Goal: Task Accomplishment & Management: Manage account settings

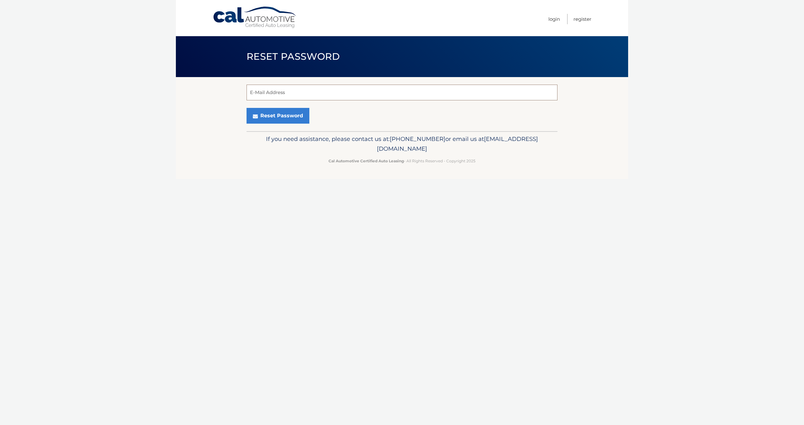
click at [289, 94] on input "E-Mail Address" at bounding box center [402, 93] width 311 height 16
type input "[PERSON_NAME][EMAIL_ADDRESS][DOMAIN_NAME]"
click at [290, 111] on button "Reset Password" at bounding box center [278, 116] width 63 height 16
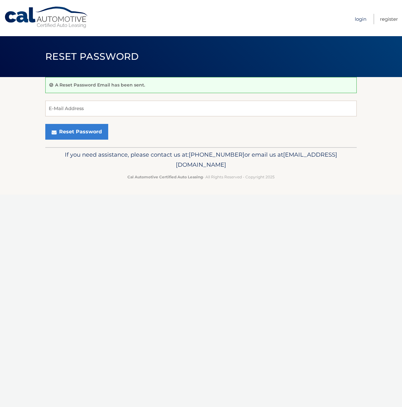
click at [359, 21] on link "Login" at bounding box center [360, 19] width 12 height 10
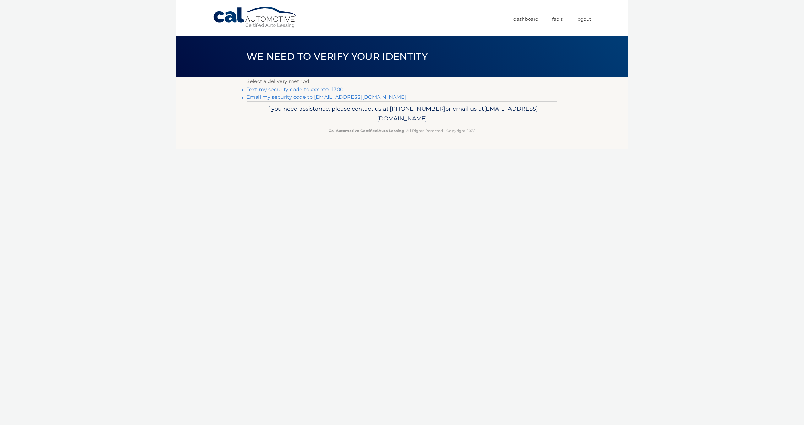
click at [302, 90] on link "Text my security code to xxx-xxx-1700" at bounding box center [295, 89] width 97 height 6
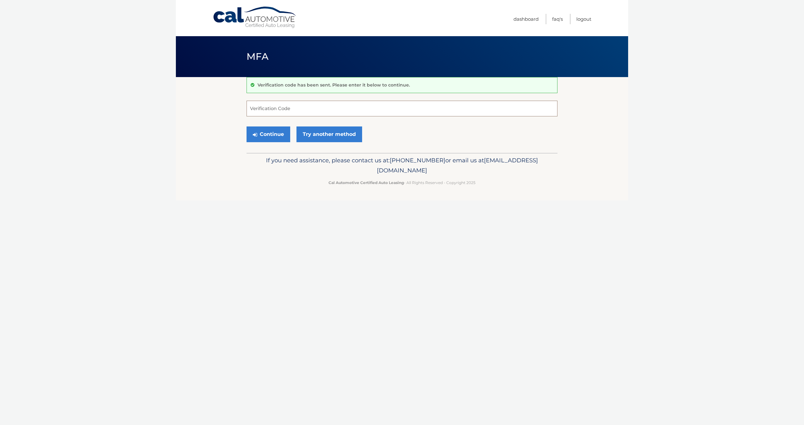
click at [295, 116] on input "Verification Code" at bounding box center [402, 109] width 311 height 16
type input "003199"
click at [329, 129] on link "Try another method" at bounding box center [330, 134] width 66 height 16
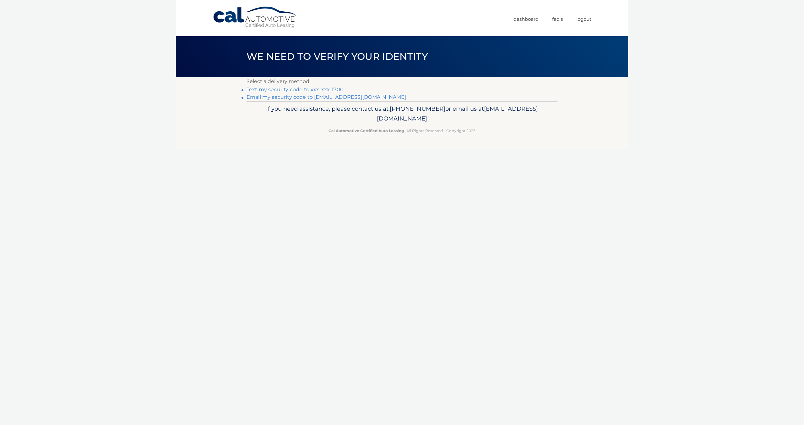
click at [271, 91] on link "Text my security code to xxx-xxx-1700" at bounding box center [295, 89] width 97 height 6
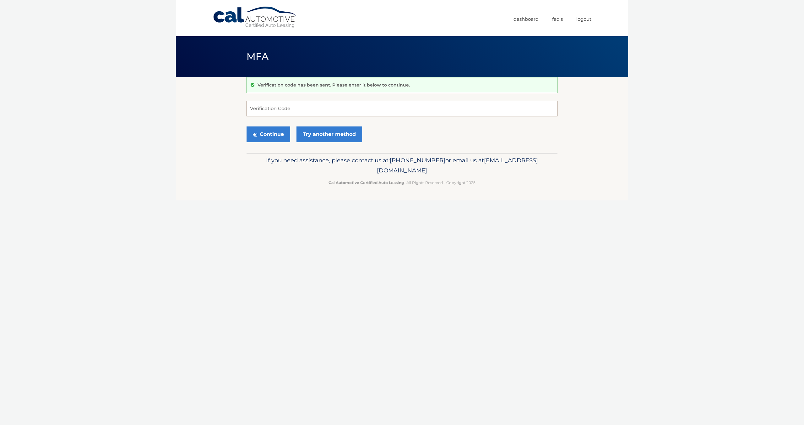
click at [268, 108] on input "Verification Code" at bounding box center [402, 109] width 311 height 16
type input "864861"
click at [274, 139] on button "Continue" at bounding box center [269, 134] width 44 height 16
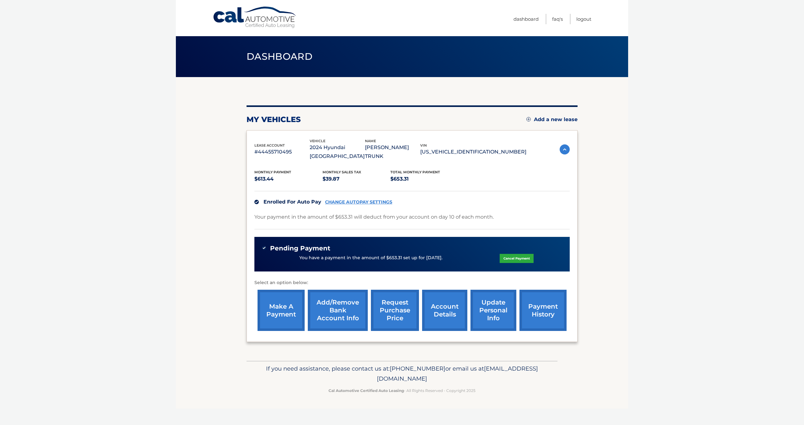
click at [321, 302] on link "Add/Remove bank account info" at bounding box center [338, 309] width 60 height 41
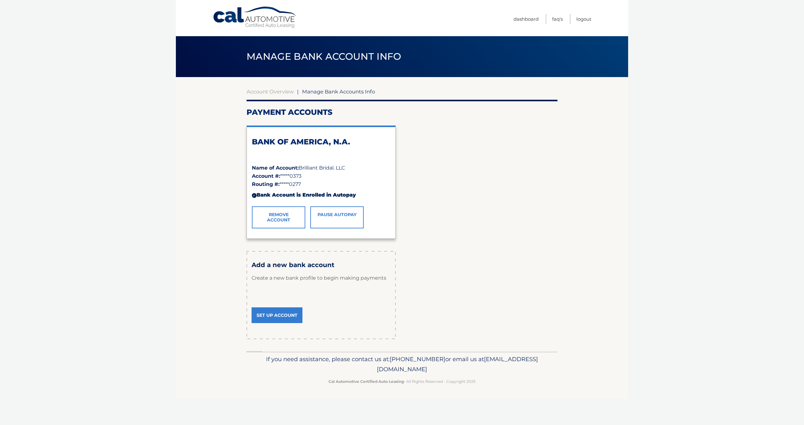
click at [274, 313] on link "Set Up Account" at bounding box center [277, 315] width 51 height 16
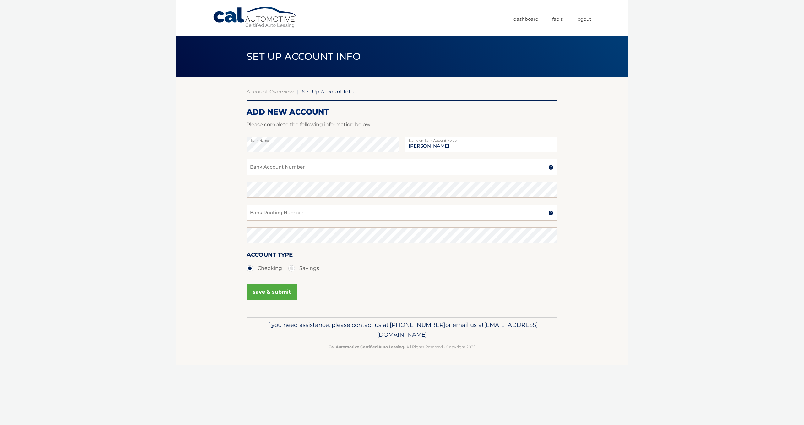
type input "[PERSON_NAME]"
click at [302, 163] on input "Bank Account Number" at bounding box center [402, 167] width 311 height 16
type input "0121059855"
click at [287, 217] on input "Bank Routing Number" at bounding box center [402, 213] width 311 height 16
type input "314074269"
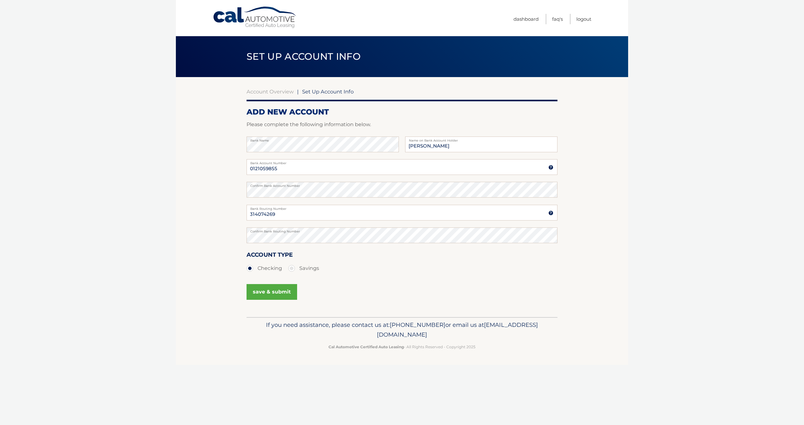
click at [266, 293] on button "save & submit" at bounding box center [272, 292] width 51 height 16
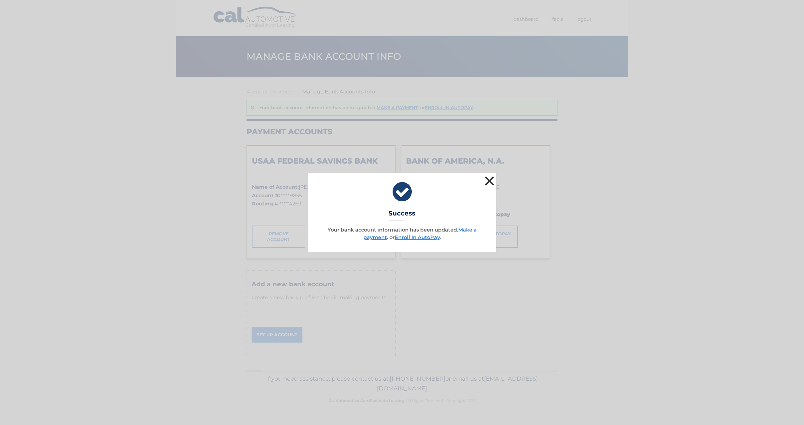
click at [489, 179] on button "×" at bounding box center [489, 180] width 13 height 13
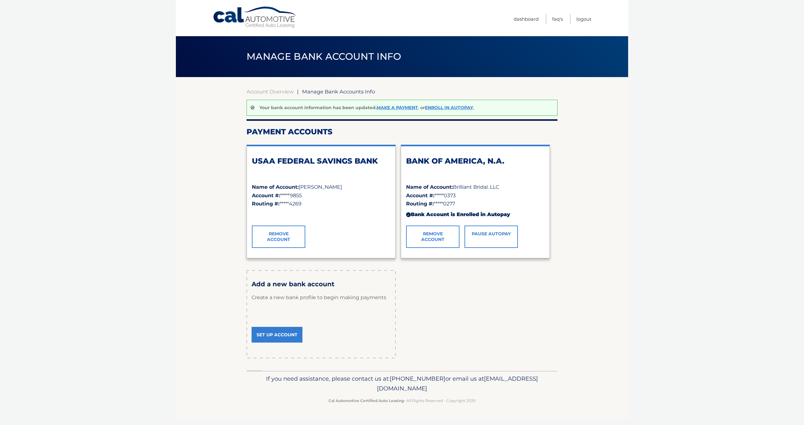
click at [430, 239] on link "Remove Account" at bounding box center [432, 236] width 53 height 22
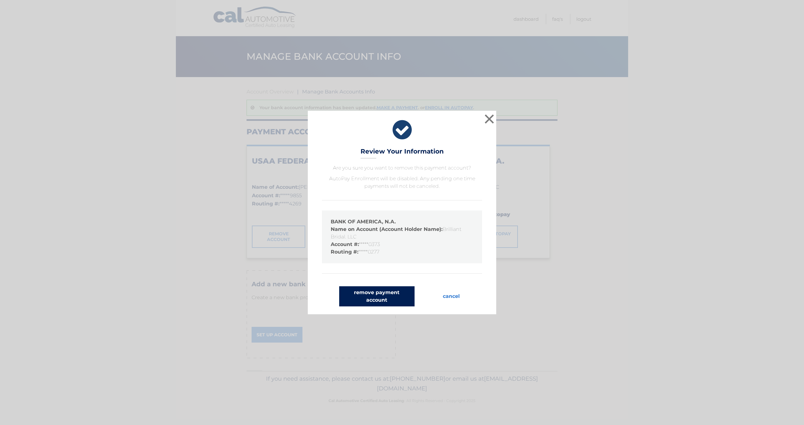
click at [390, 300] on button "remove payment account" at bounding box center [376, 296] width 75 height 20
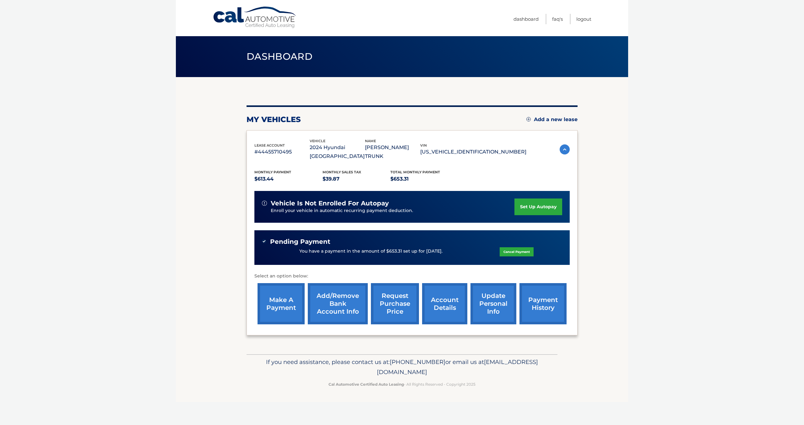
click at [529, 200] on link "set up autopay" at bounding box center [539, 206] width 48 height 17
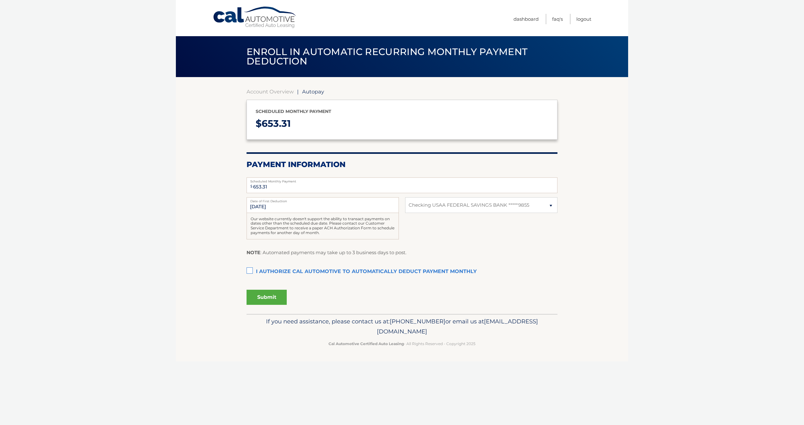
select select "N2ZjOTgwN2QtZjgwZS00YTlhLTkxYjktYjNhMmFmNzlmY2Ew"
click at [256, 270] on label "I authorize cal automotive to automatically deduct payment monthly This checkbo…" at bounding box center [402, 271] width 311 height 13
click at [0, 0] on input "I authorize cal automotive to automatically deduct payment monthly This checkbo…" at bounding box center [0, 0] width 0 height 0
click at [268, 297] on button "Submit" at bounding box center [267, 296] width 40 height 15
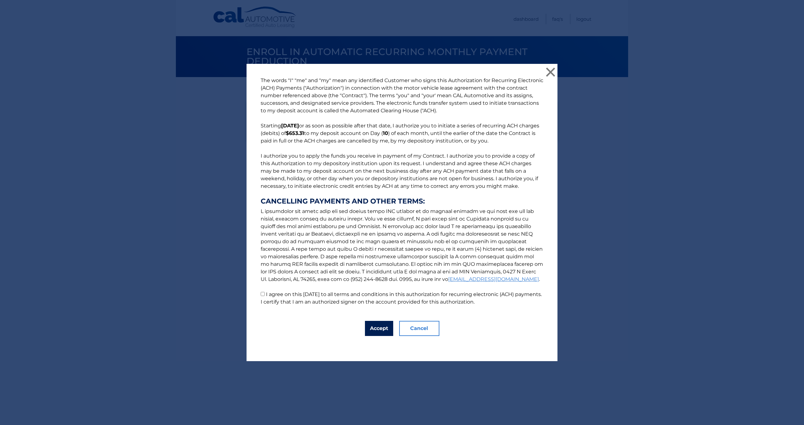
click at [382, 329] on button "Accept" at bounding box center [379, 328] width 28 height 15
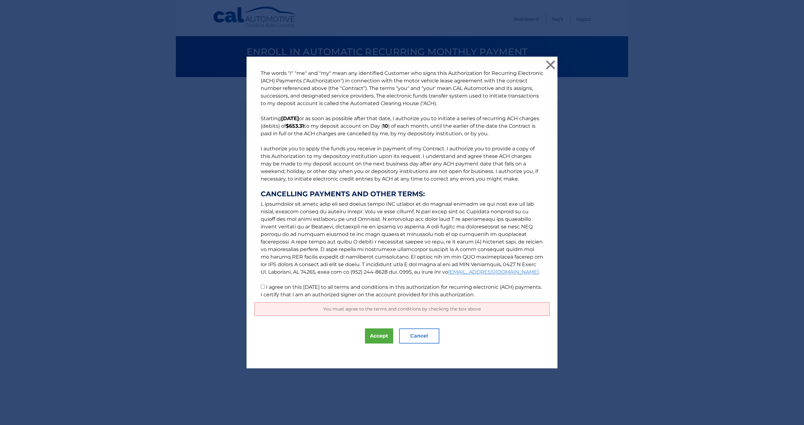
click at [258, 284] on p "The words "I" "me" and "my" mean any identified Customer who signs this Authori…" at bounding box center [402, 183] width 295 height 229
click at [262, 286] on input "I agree on this 09/10/2025 to all terms and conditions in this authorization fo…" at bounding box center [263, 286] width 4 height 4
checkbox input "true"
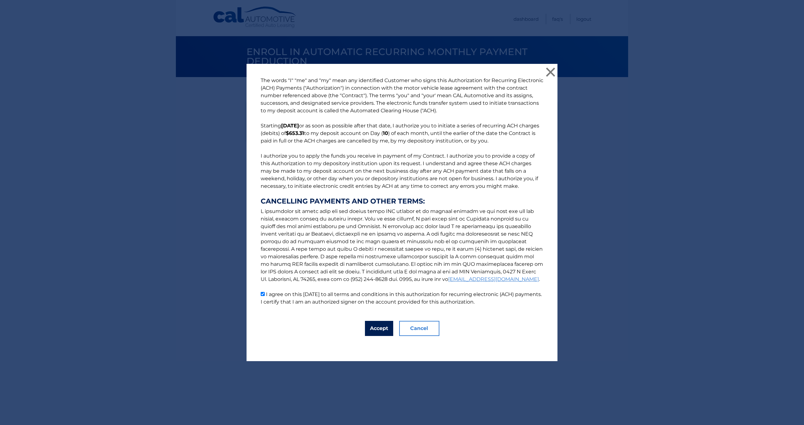
click at [383, 331] on button "Accept" at bounding box center [379, 328] width 28 height 15
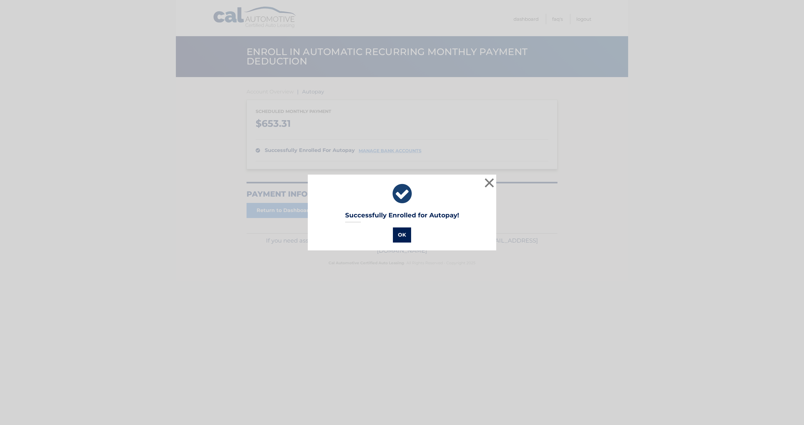
click at [398, 238] on button "OK" at bounding box center [402, 234] width 18 height 15
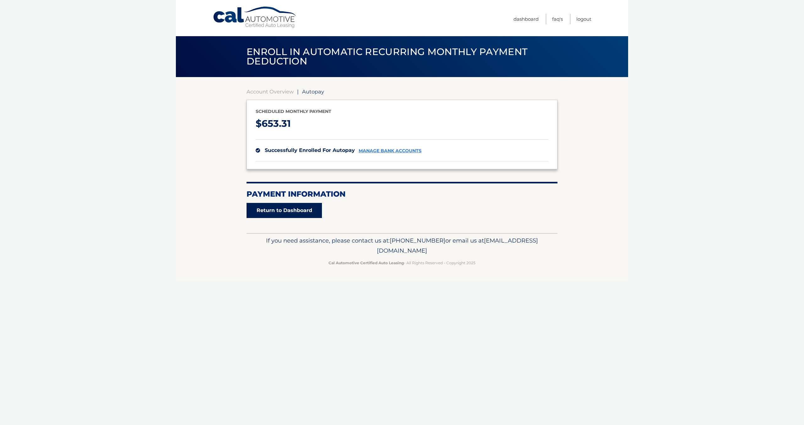
click at [285, 210] on link "Return to Dashboard" at bounding box center [284, 210] width 75 height 15
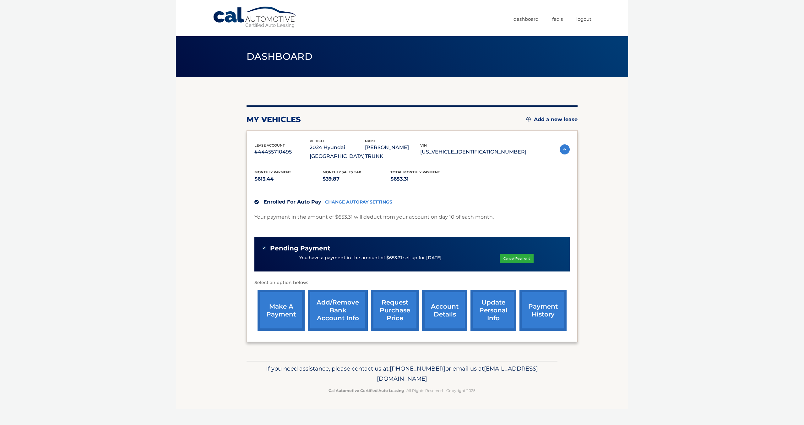
click at [402, 298] on link "request purchase price" at bounding box center [395, 309] width 48 height 41
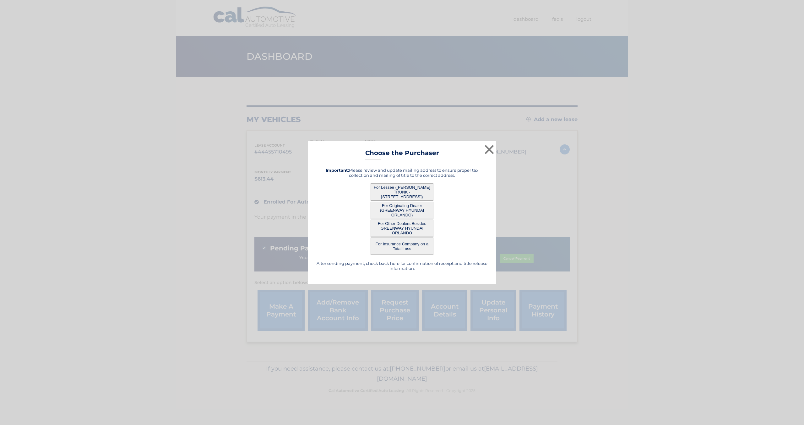
click at [393, 191] on button "For Lessee ([PERSON_NAME] TRUNK - [STREET_ADDRESS])" at bounding box center [402, 191] width 63 height 17
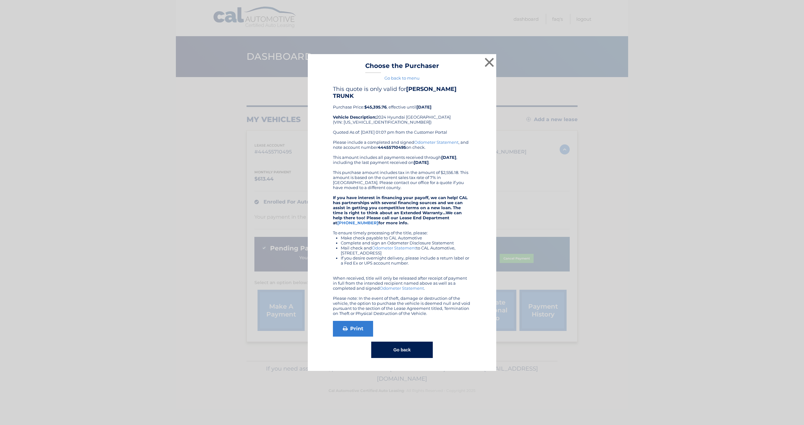
click at [392, 346] on button "Go back" at bounding box center [401, 349] width 61 height 16
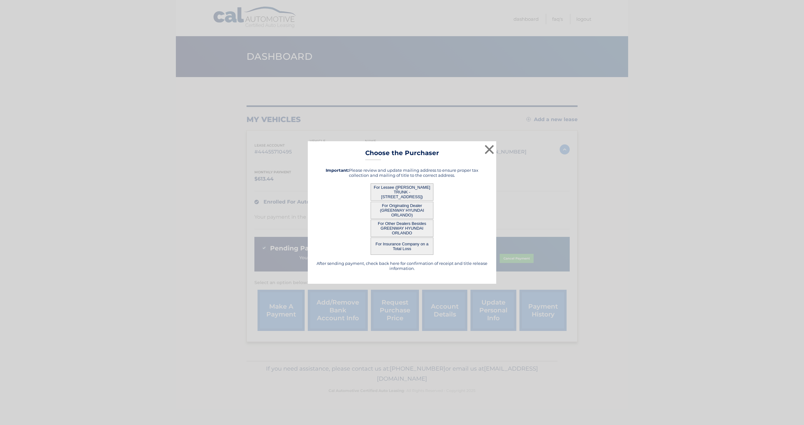
click at [403, 212] on button "For Originating Dealer (GREENWAY HYUNDAI ORLANDO)" at bounding box center [402, 209] width 63 height 17
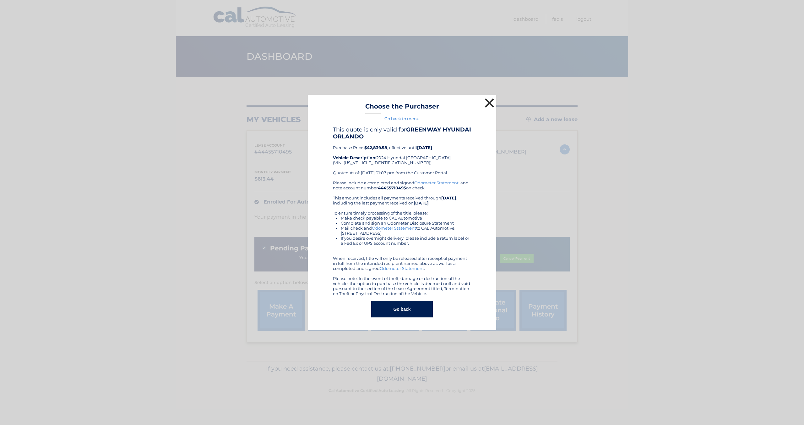
click at [489, 100] on button "×" at bounding box center [489, 102] width 13 height 13
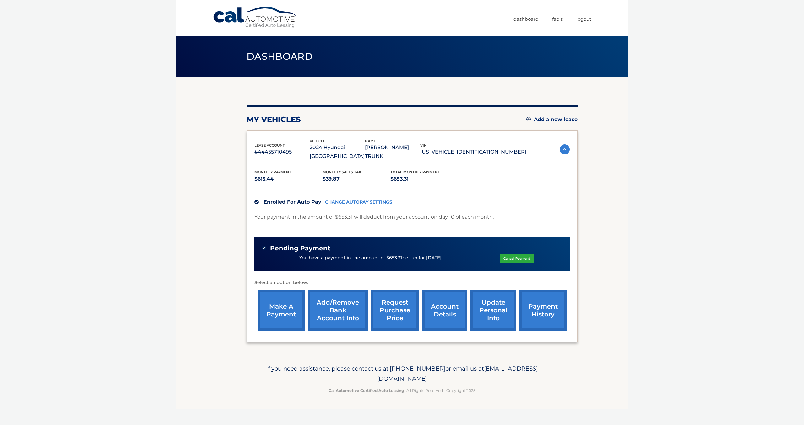
click at [448, 300] on link "account details" at bounding box center [444, 309] width 45 height 41
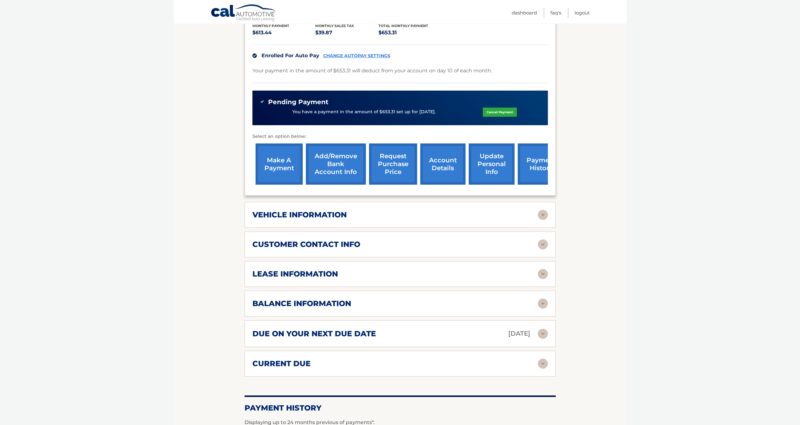
scroll to position [157, 0]
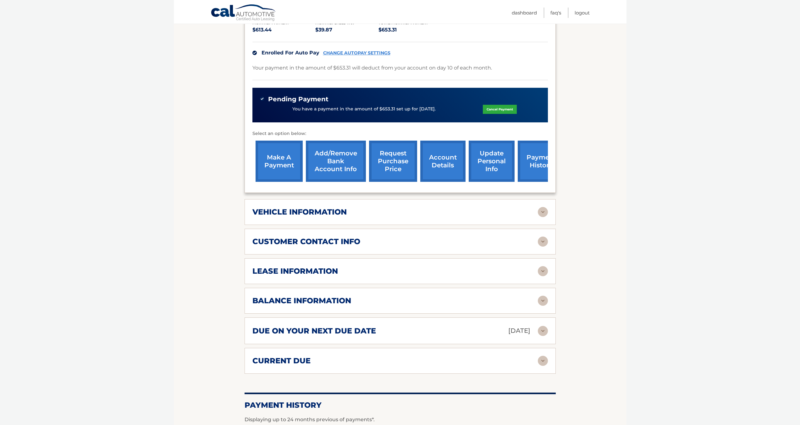
click at [540, 295] on img at bounding box center [543, 300] width 10 height 10
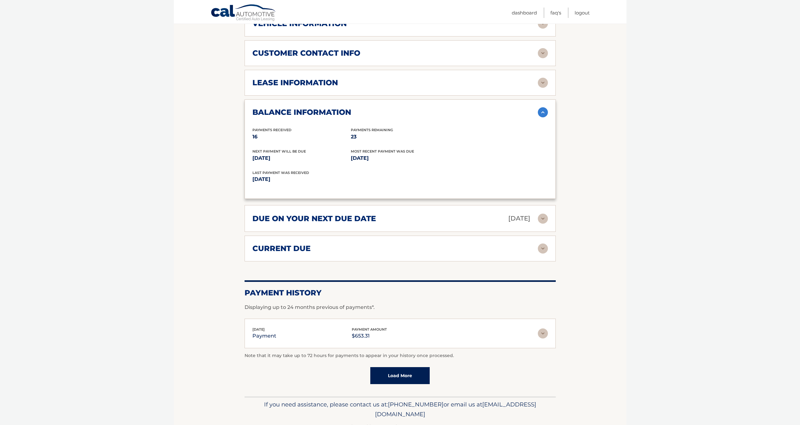
scroll to position [356, 0]
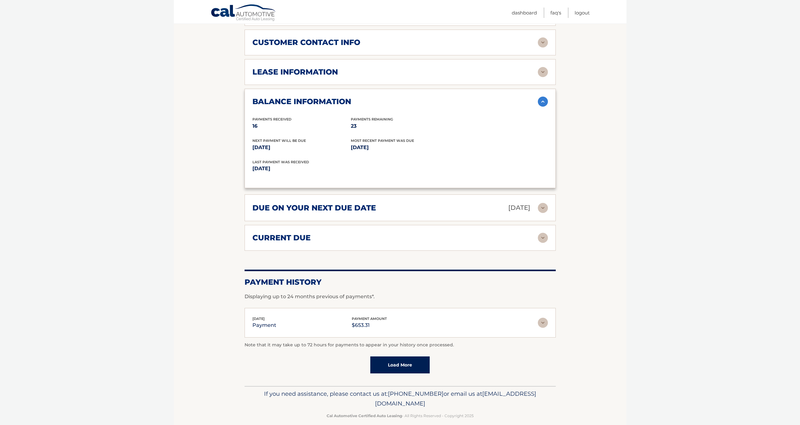
click at [542, 317] on img at bounding box center [543, 322] width 10 height 10
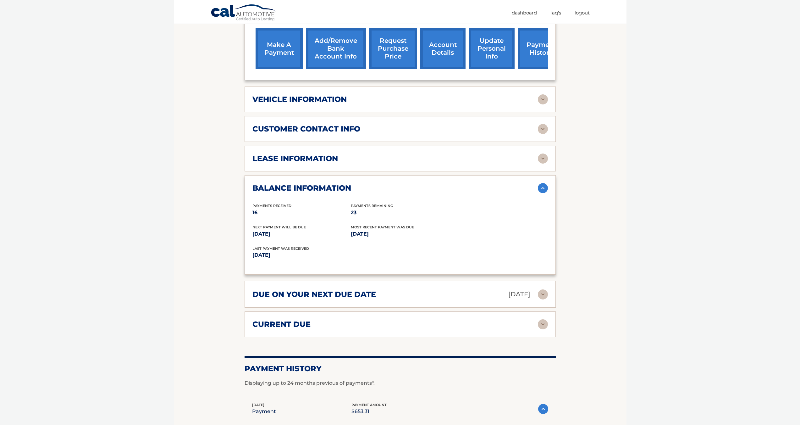
scroll to position [269, 0]
click at [543, 95] on img at bounding box center [543, 100] width 10 height 10
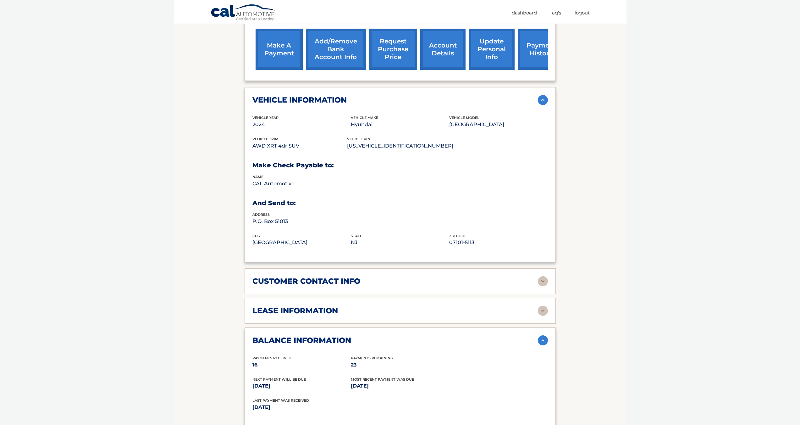
click at [543, 95] on img at bounding box center [543, 100] width 10 height 10
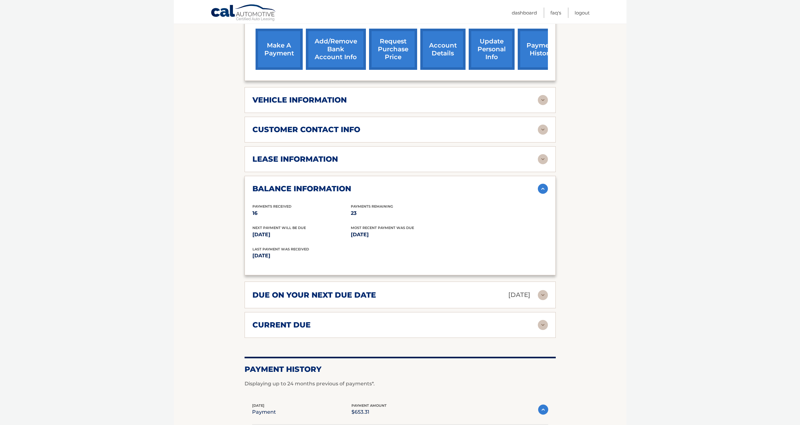
click at [545, 124] on img at bounding box center [543, 129] width 10 height 10
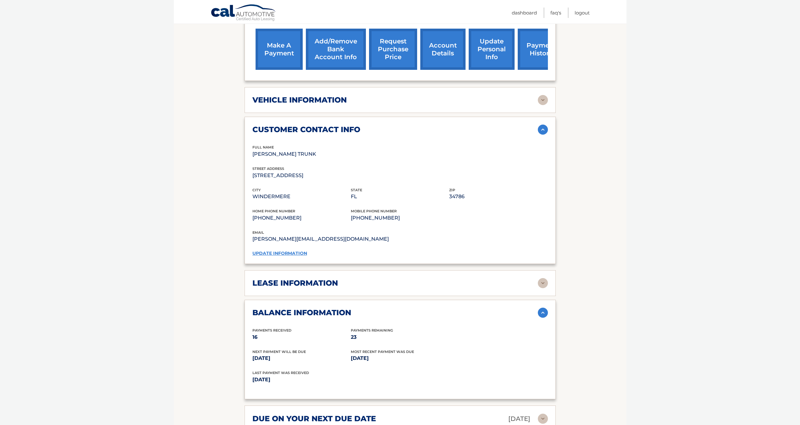
click at [543, 124] on img at bounding box center [543, 129] width 10 height 10
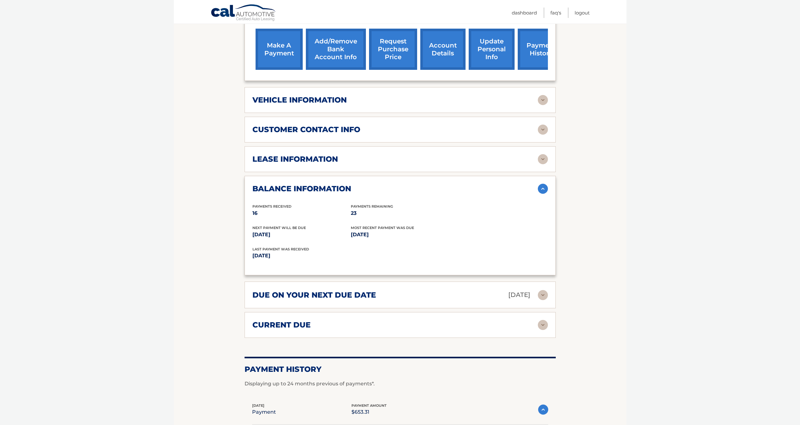
click at [540, 154] on img at bounding box center [543, 159] width 10 height 10
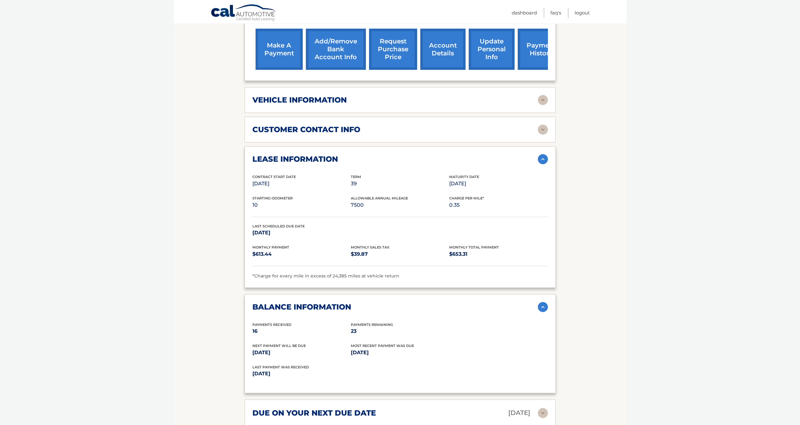
click at [543, 154] on img at bounding box center [543, 159] width 10 height 10
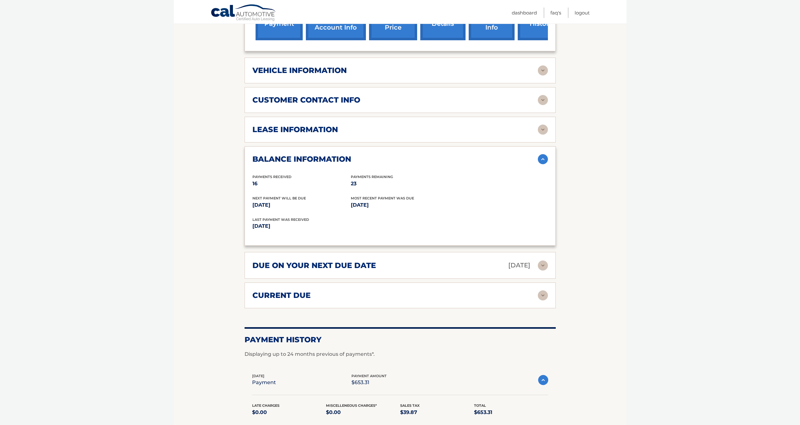
scroll to position [300, 0]
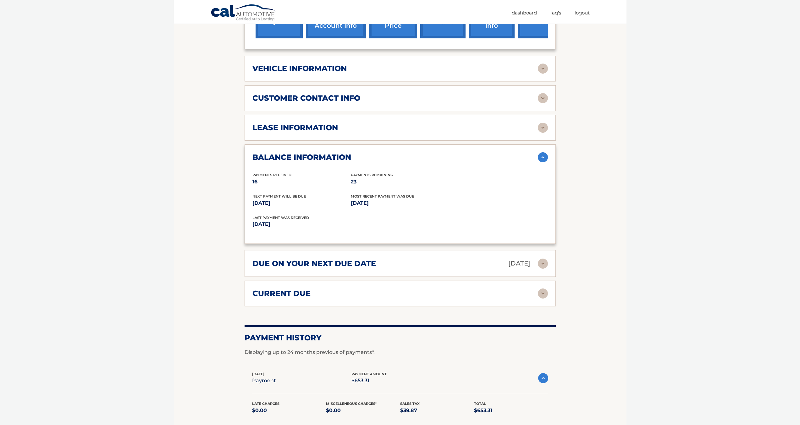
click at [543, 152] on img at bounding box center [543, 157] width 10 height 10
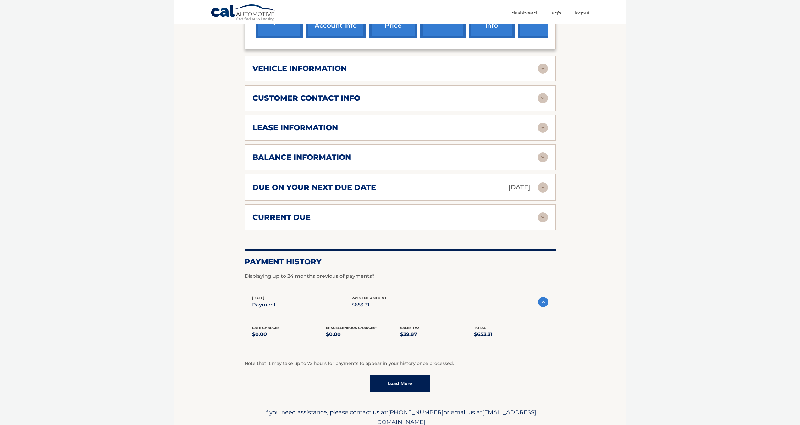
click at [542, 212] on img at bounding box center [543, 217] width 10 height 10
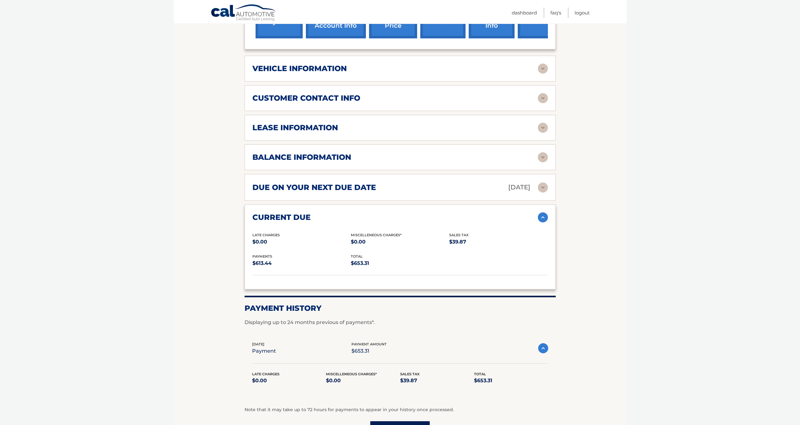
click at [542, 212] on img at bounding box center [543, 217] width 10 height 10
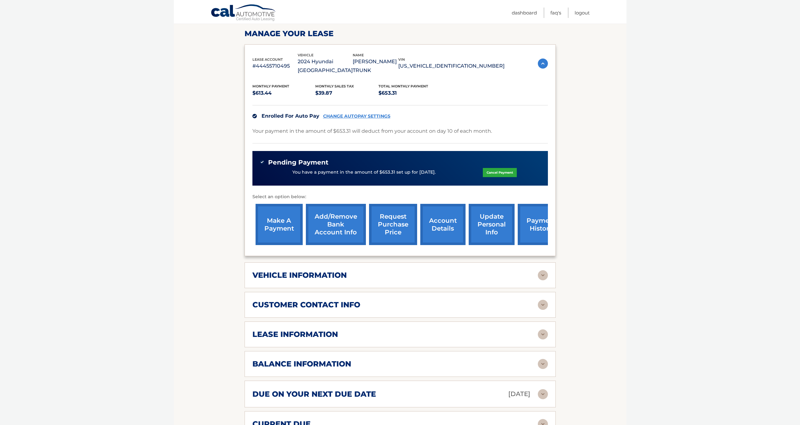
scroll to position [94, 0]
click at [452, 270] on div "vehicle information" at bounding box center [394, 274] width 285 height 9
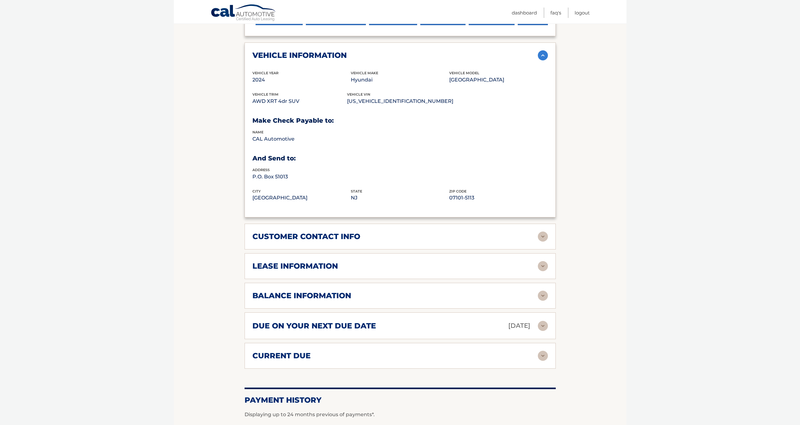
scroll to position [314, 0]
click at [420, 296] on div "balance information Payments Received 16 Payments Remaining 23 Next Payment wil…" at bounding box center [399, 295] width 311 height 26
click at [543, 290] on img at bounding box center [543, 295] width 10 height 10
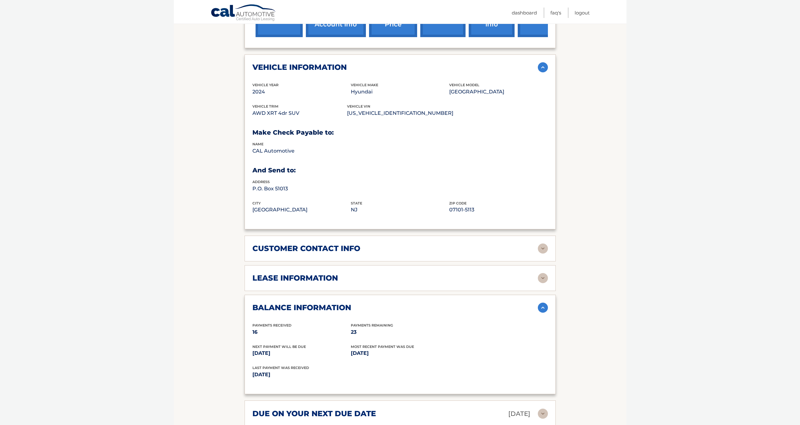
scroll to position [283, 0]
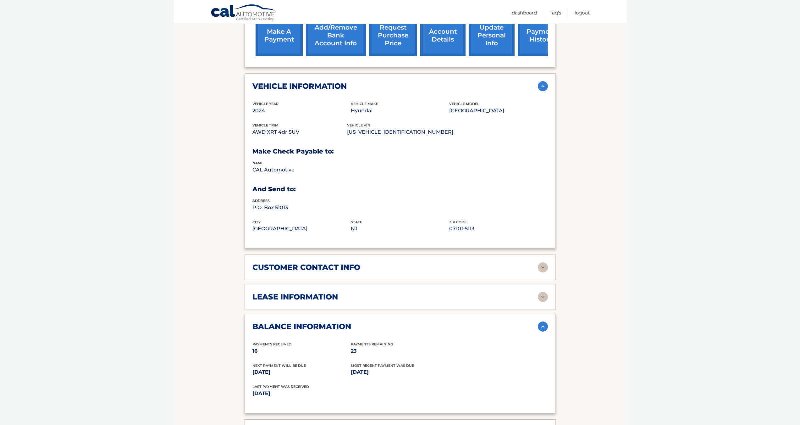
click at [544, 81] on img at bounding box center [543, 86] width 10 height 10
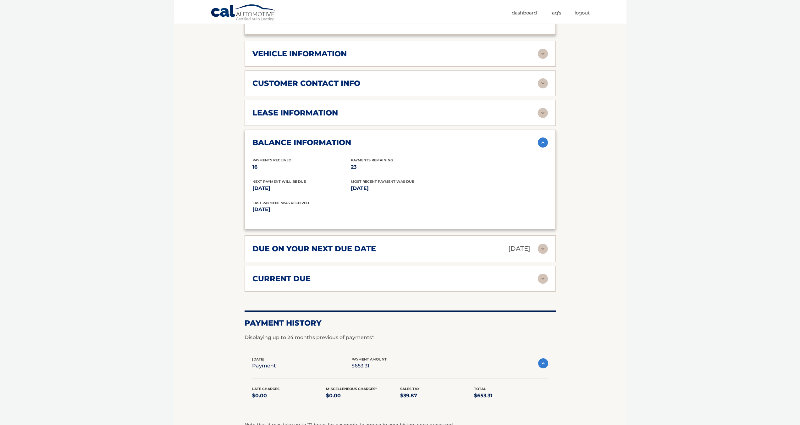
scroll to position [314, 0]
